Goal: Information Seeking & Learning: Learn about a topic

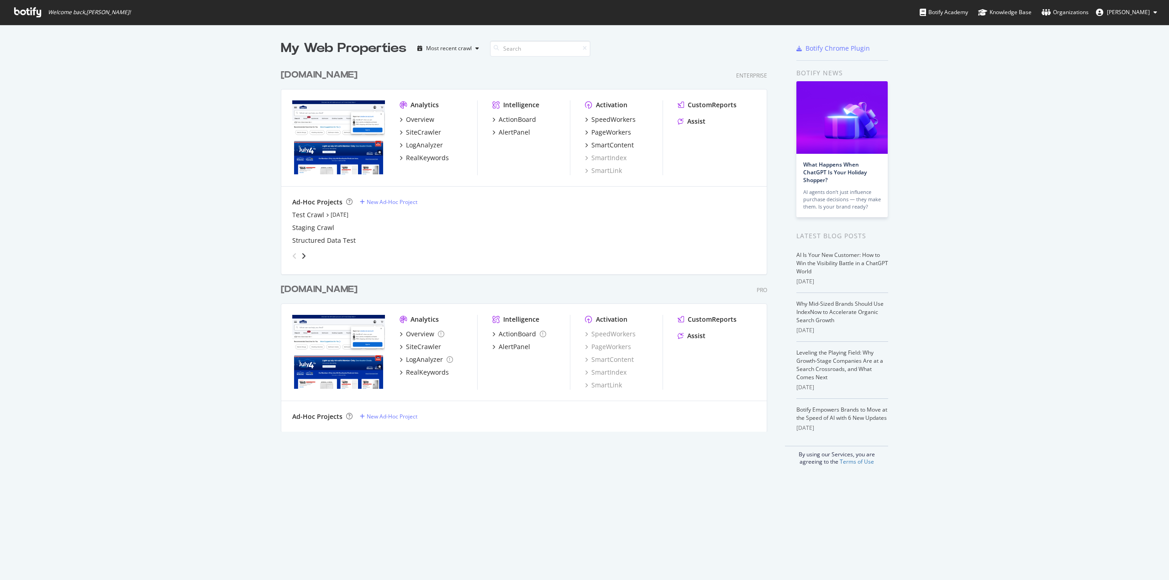
scroll to position [574, 1155]
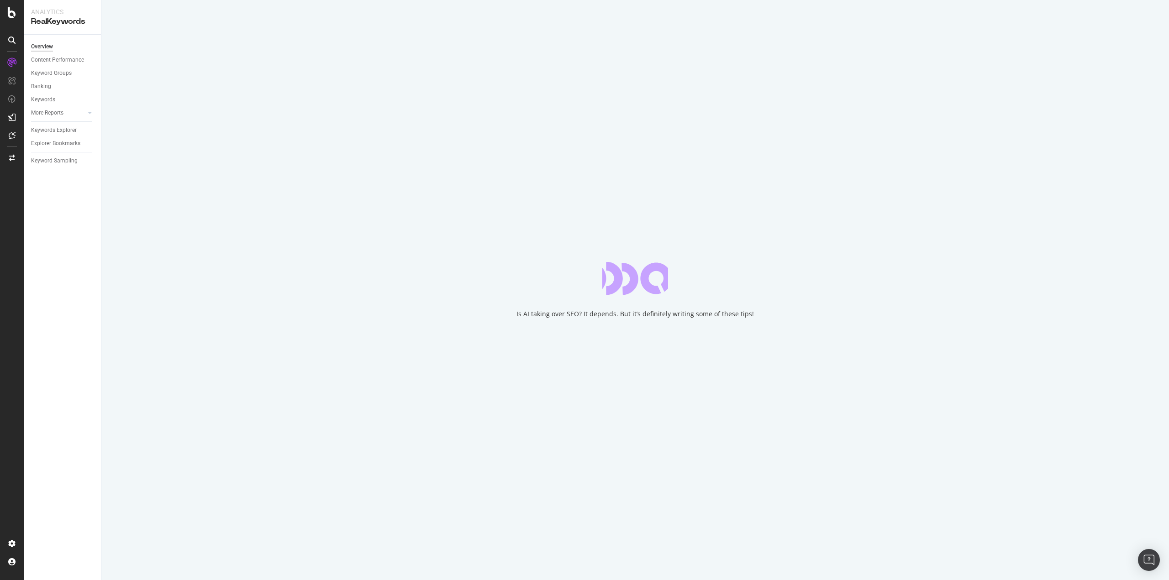
click at [66, 305] on div "Overview Content Performance Keyword Groups Ranking Keywords More Reports Count…" at bounding box center [62, 308] width 77 height 546
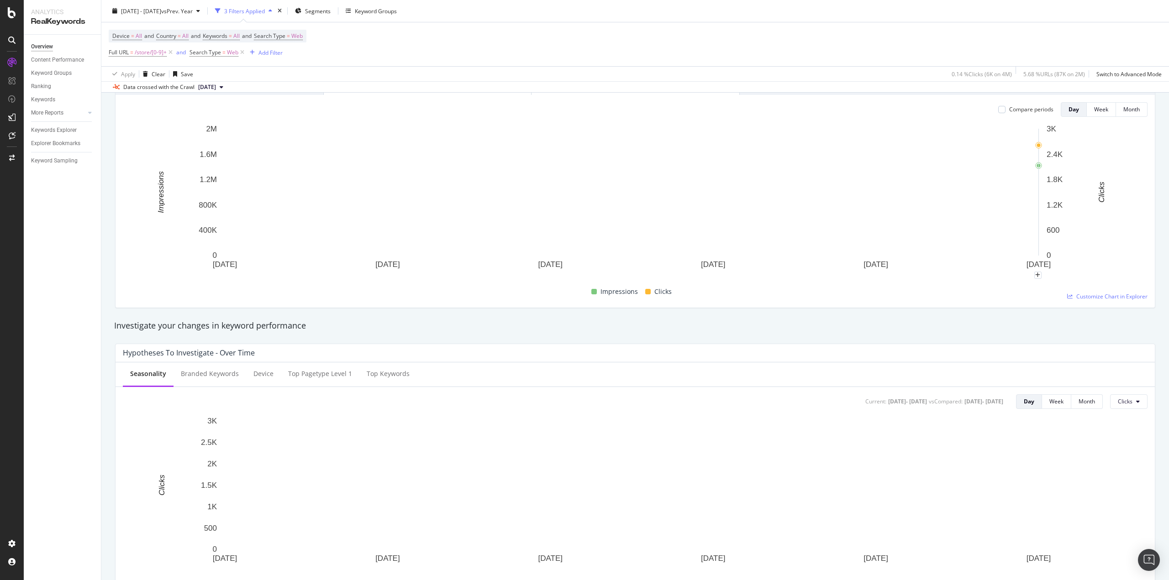
scroll to position [46, 0]
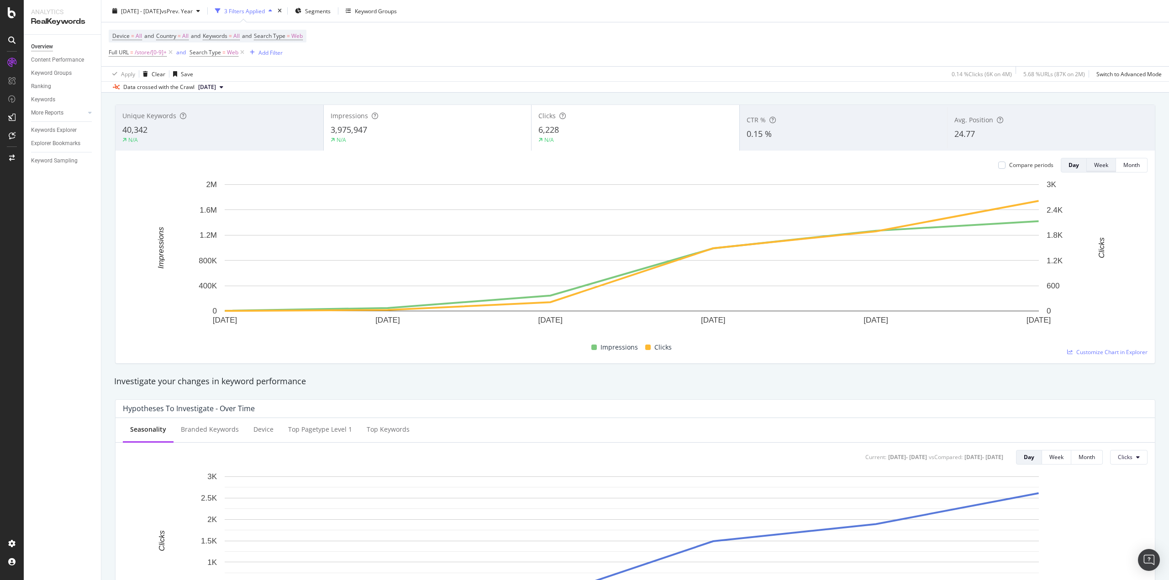
click at [1102, 169] on button "Week" at bounding box center [1101, 165] width 29 height 15
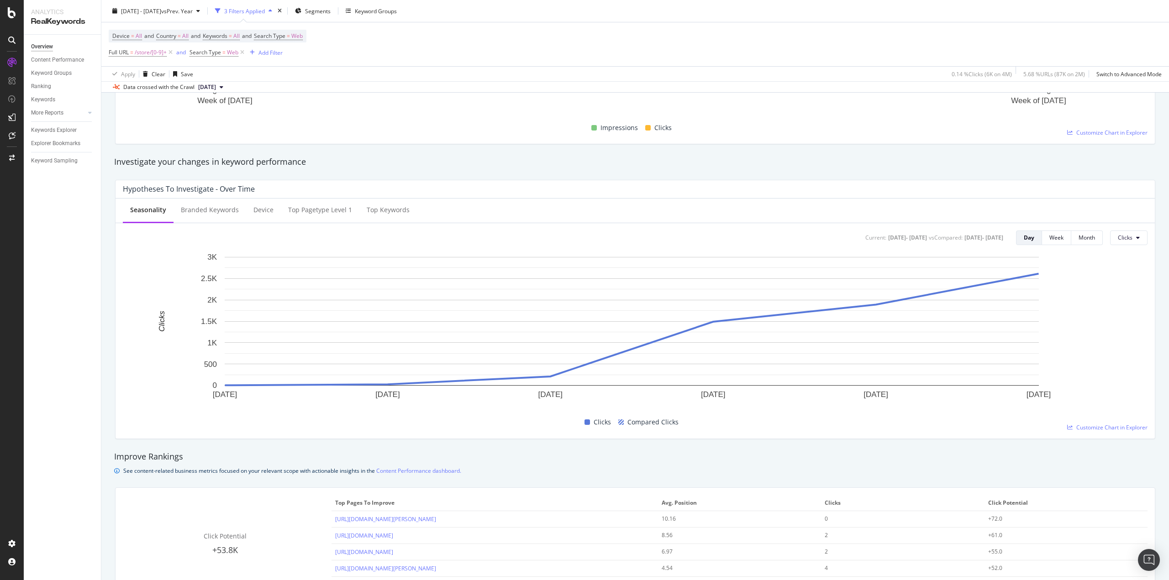
scroll to position [0, 0]
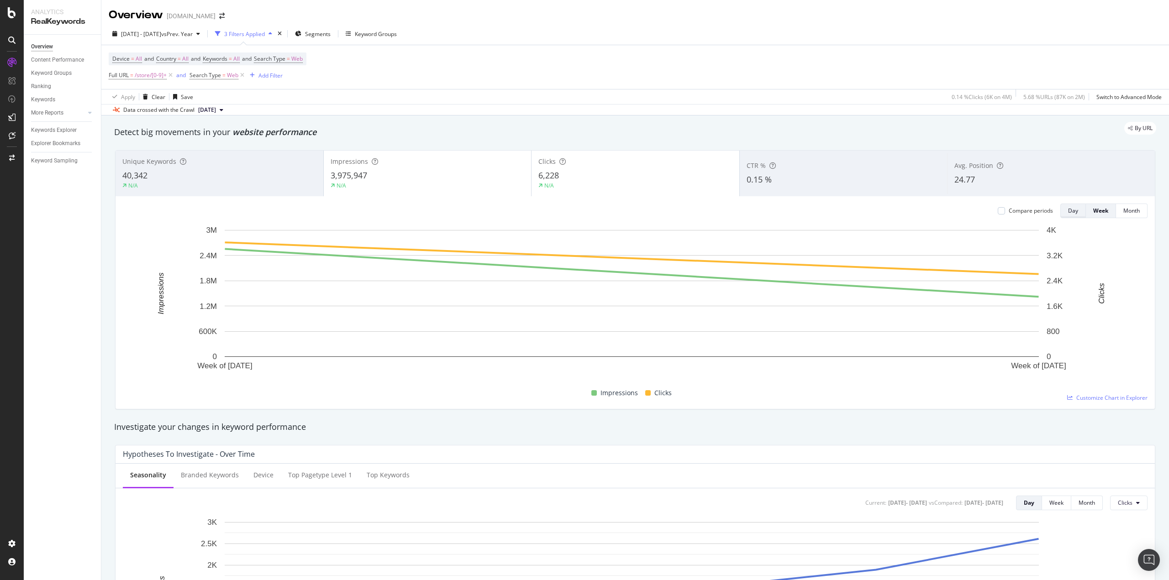
click at [1068, 210] on div "Day" at bounding box center [1073, 211] width 10 height 8
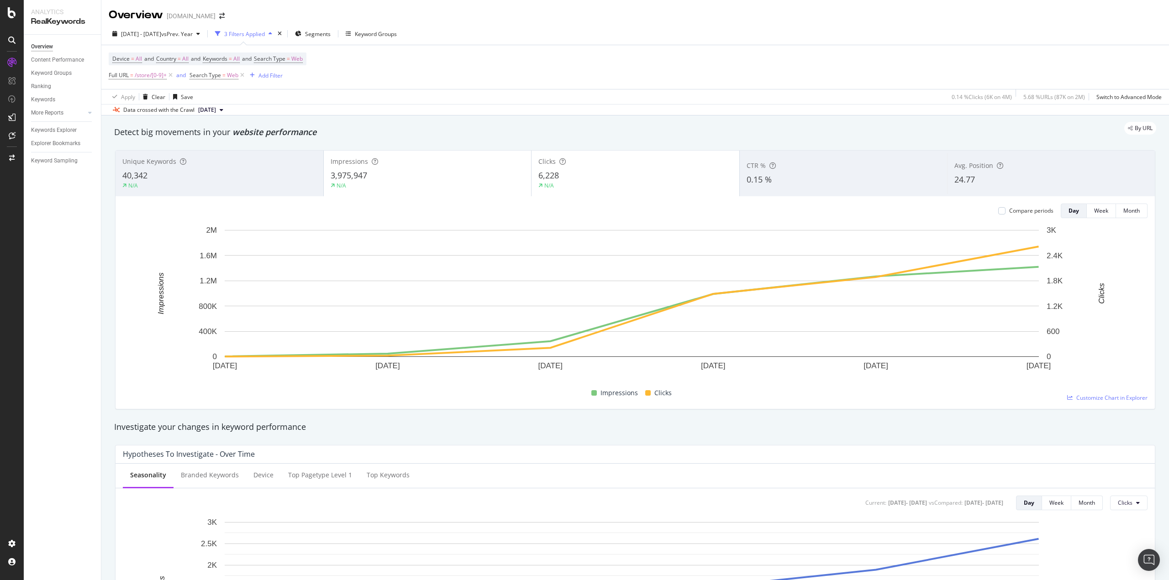
click at [211, 168] on div "Unique Keywords 40,342 N/A" at bounding box center [220, 173] width 208 height 41
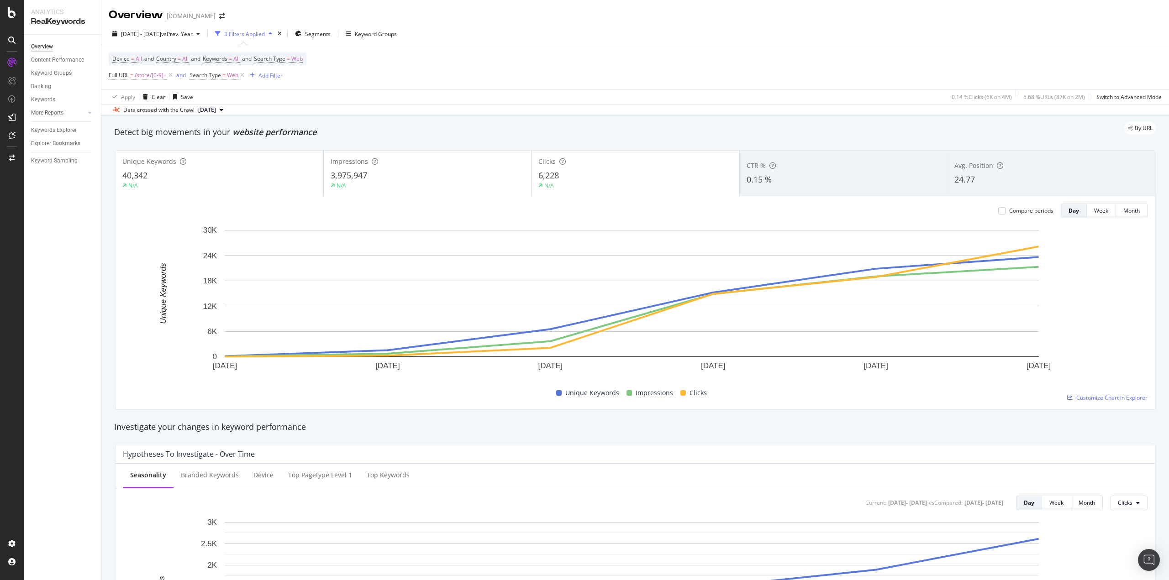
click at [964, 174] on span "24.77" at bounding box center [964, 179] width 21 height 11
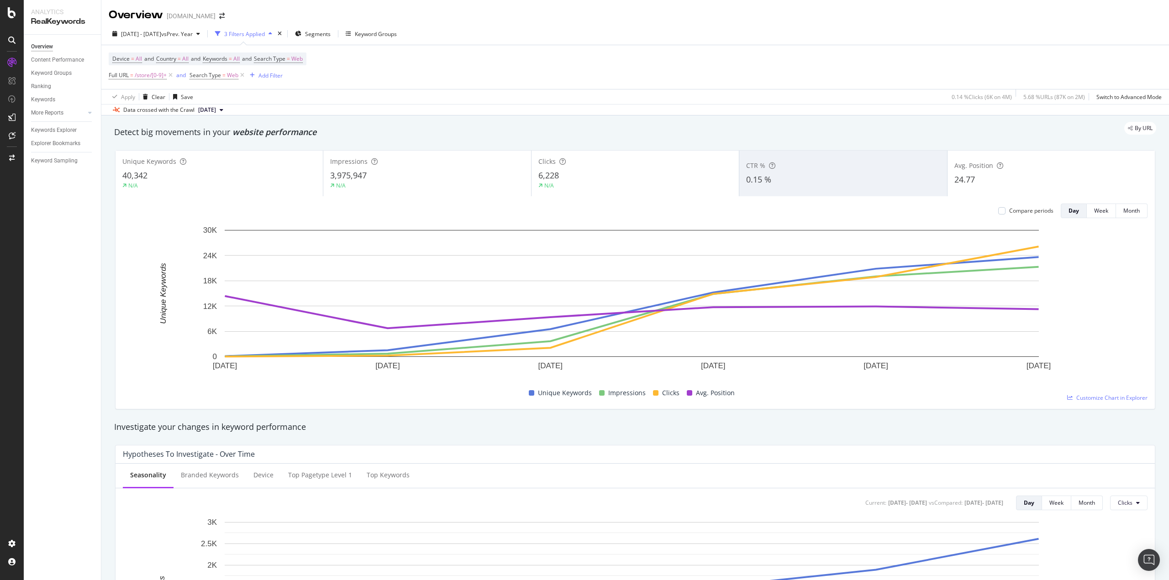
click at [964, 174] on span "24.77" at bounding box center [964, 179] width 21 height 11
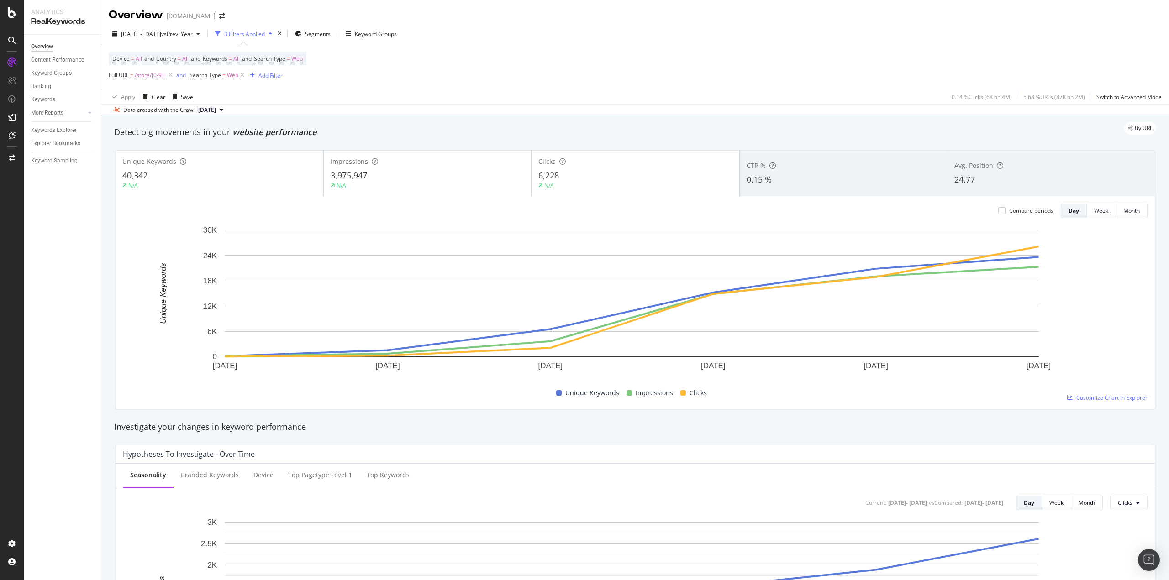
click at [799, 174] on div "CTR % 0.15 %" at bounding box center [844, 173] width 208 height 41
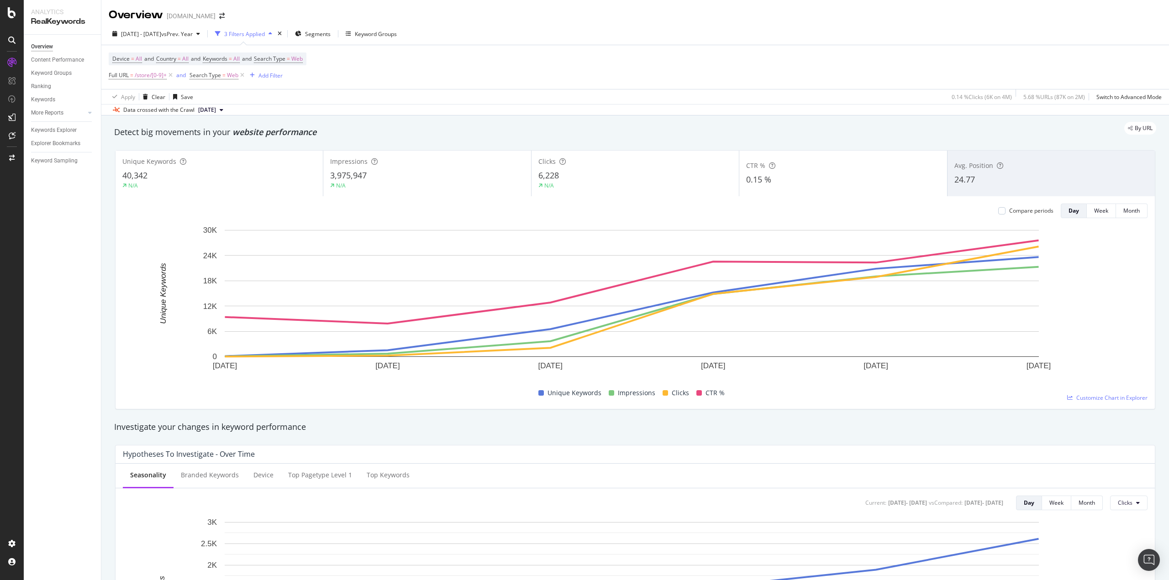
click at [799, 174] on div "CTR % 0.15 %" at bounding box center [842, 173] width 207 height 41
